Goal: Find contact information: Find contact information

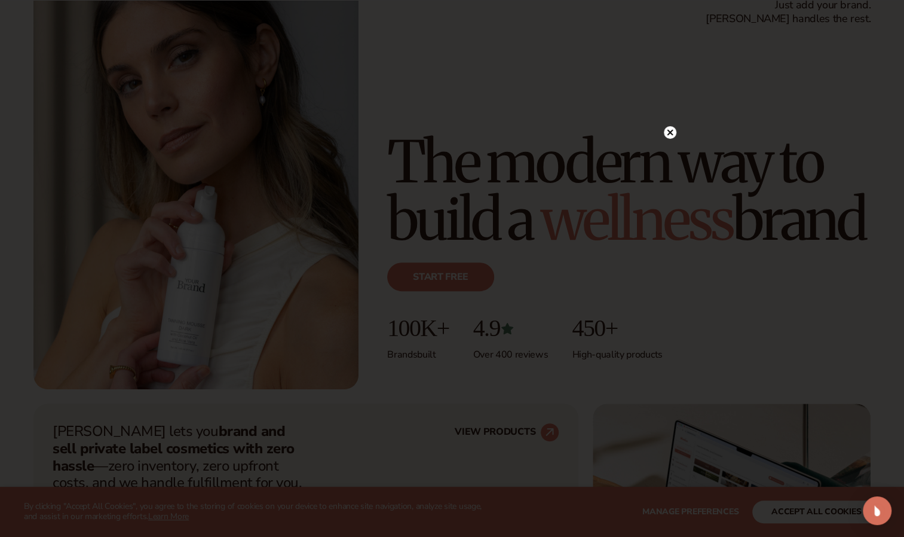
scroll to position [96, 0]
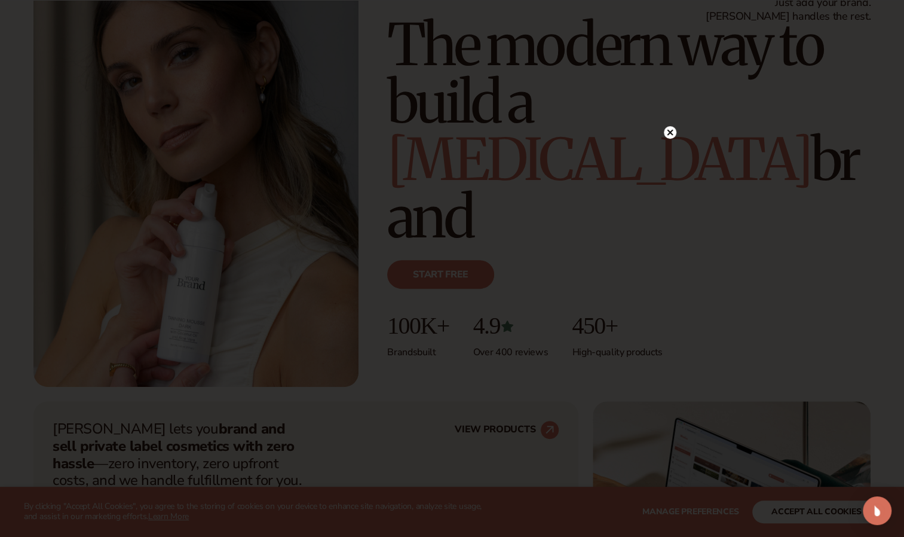
click at [670, 130] on circle at bounding box center [670, 132] width 13 height 13
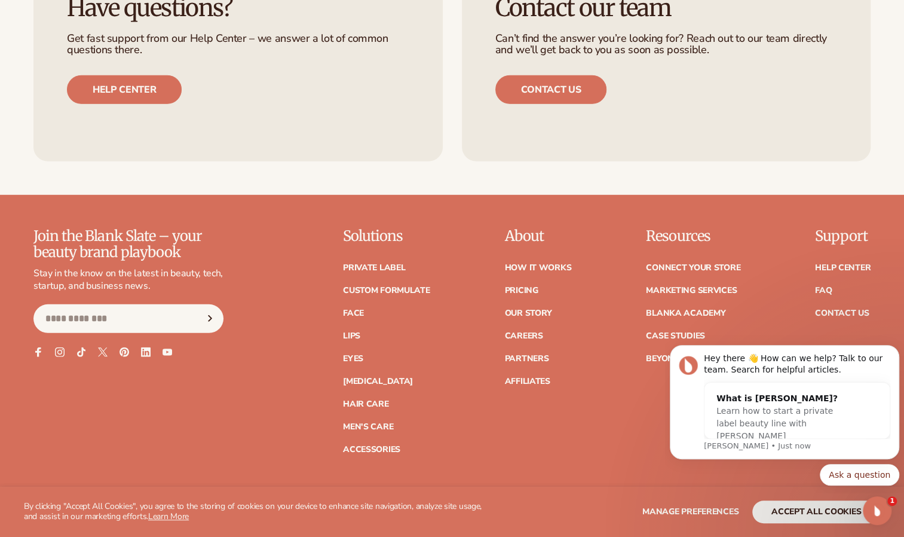
scroll to position [4708, 0]
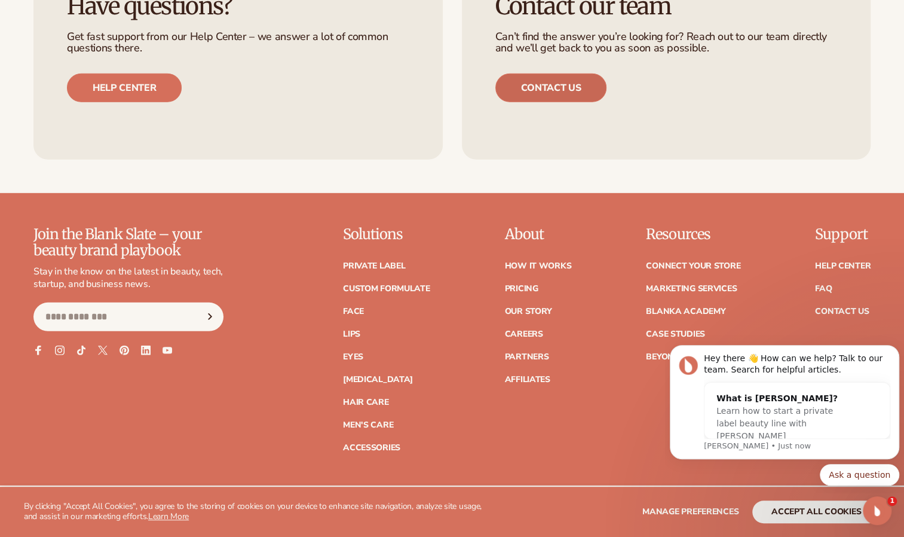
click at [562, 85] on link "Contact us" at bounding box center [551, 87] width 112 height 29
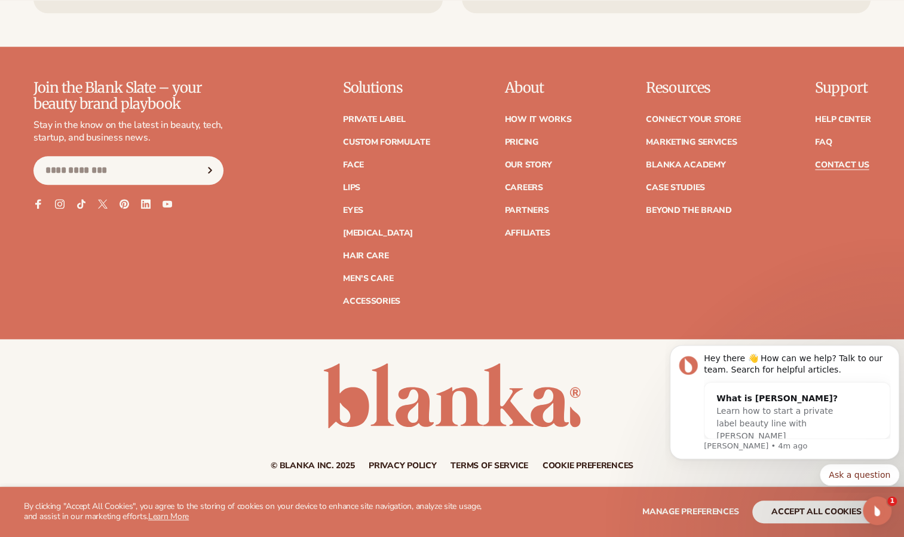
scroll to position [703, 0]
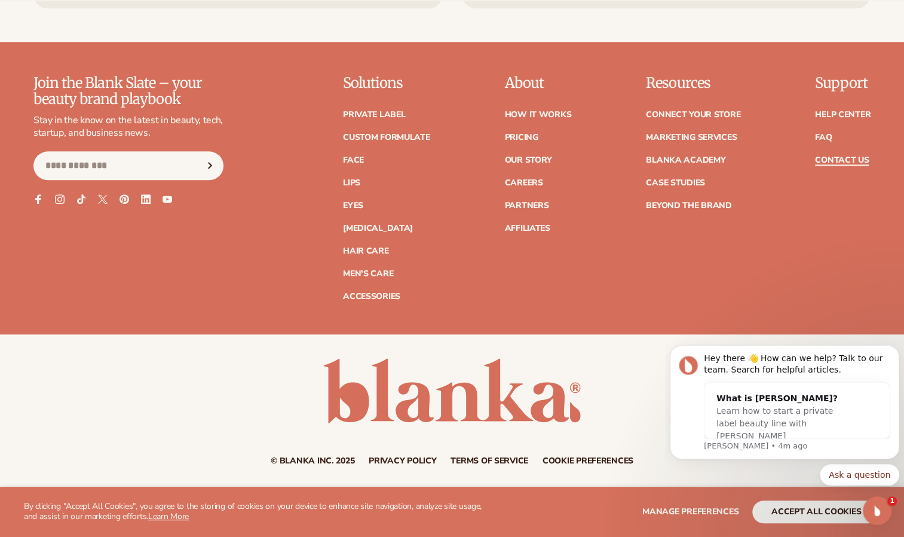
click at [847, 160] on link "Contact Us" at bounding box center [842, 160] width 54 height 8
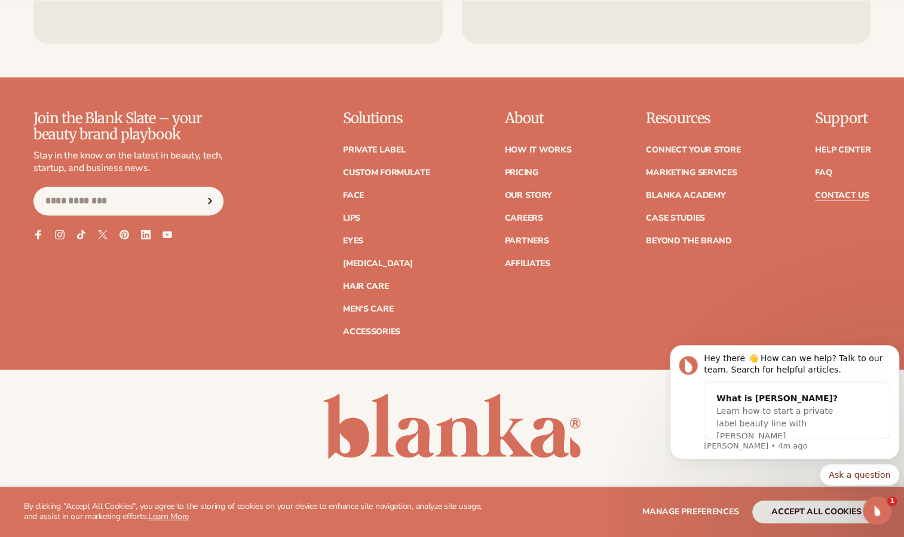
scroll to position [1041, 0]
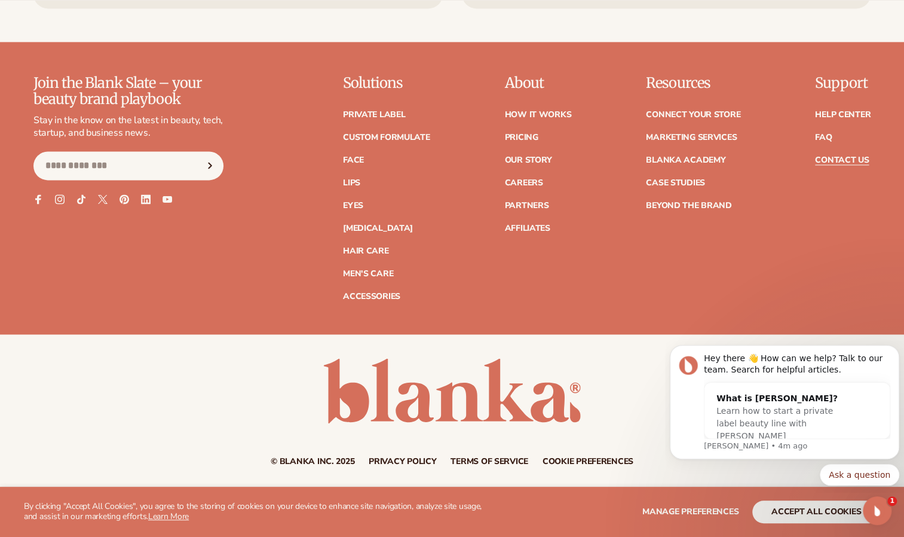
click at [210, 164] on icon "Subscribe" at bounding box center [210, 165] width 3 height 5
click at [99, 164] on input "Email" at bounding box center [128, 165] width 190 height 29
type input "**********"
click at [209, 163] on icon "Subscribe" at bounding box center [210, 165] width 3 height 5
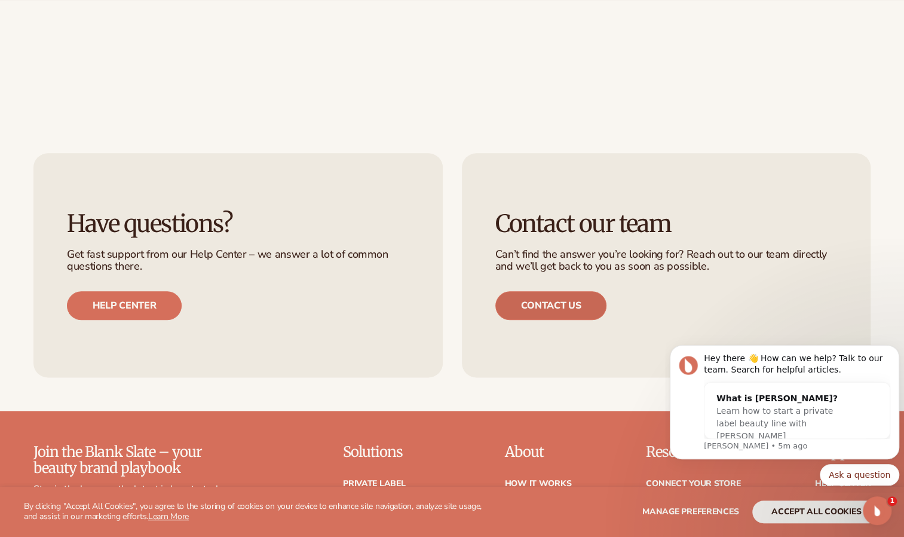
click at [553, 303] on link "Contact us" at bounding box center [551, 305] width 112 height 29
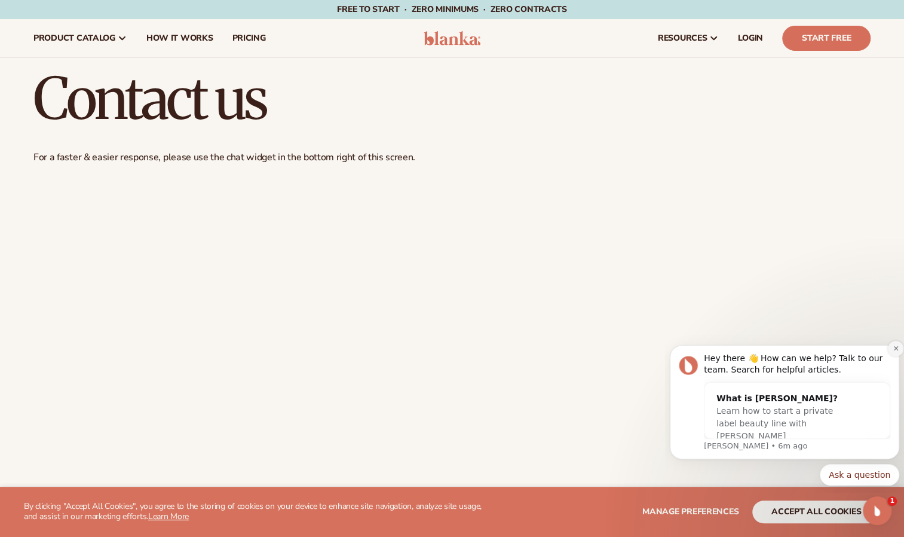
click at [895, 345] on icon "Dismiss notification" at bounding box center [896, 348] width 7 height 7
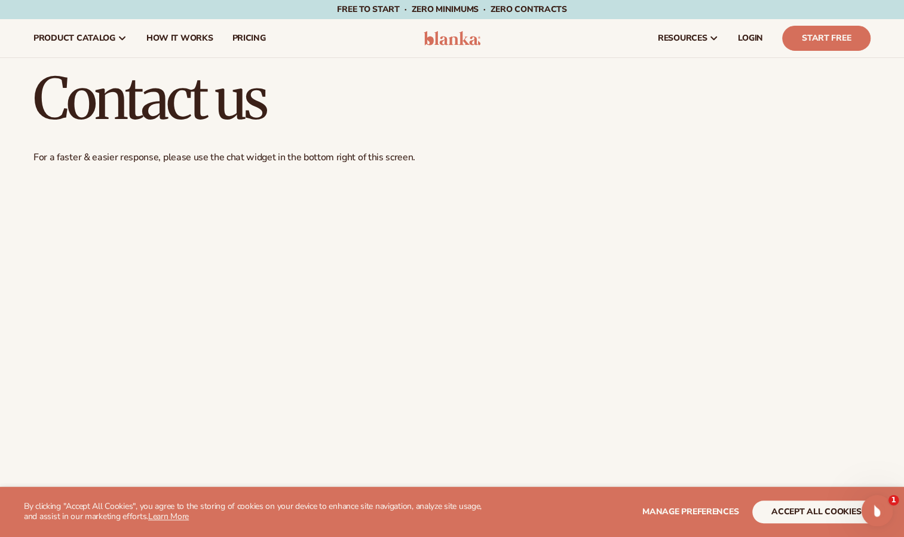
click at [876, 517] on icon "Open Intercom Messenger" at bounding box center [876, 509] width 20 height 20
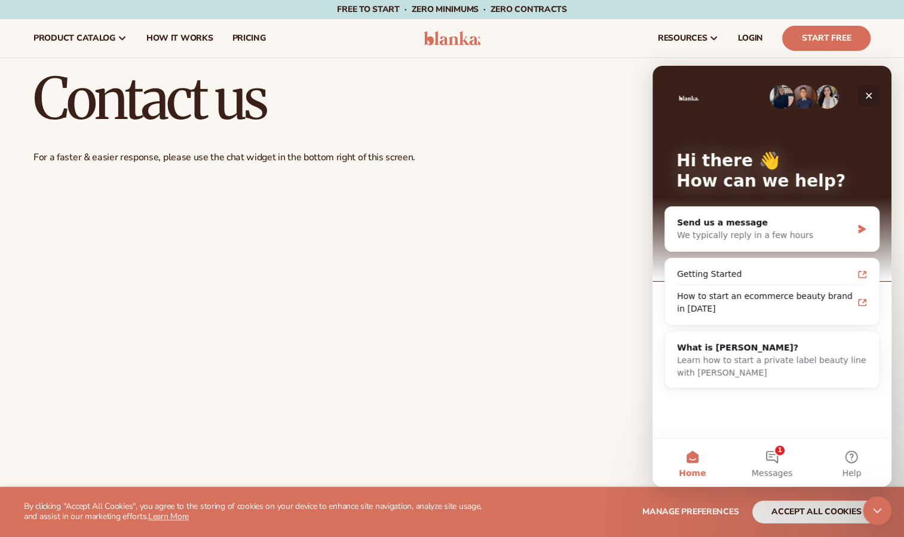
click at [869, 91] on icon "Close" at bounding box center [869, 96] width 10 height 10
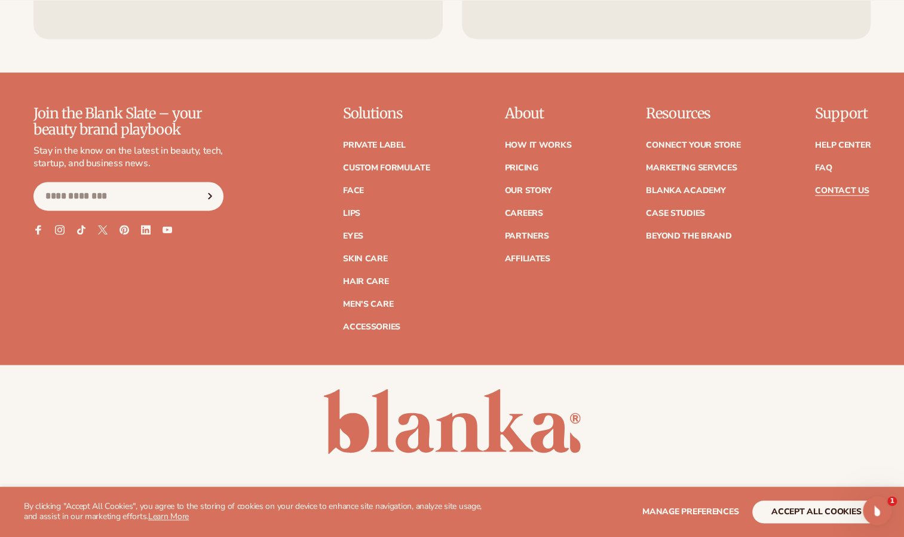
scroll to position [1023, 0]
